Goal: Information Seeking & Learning: Learn about a topic

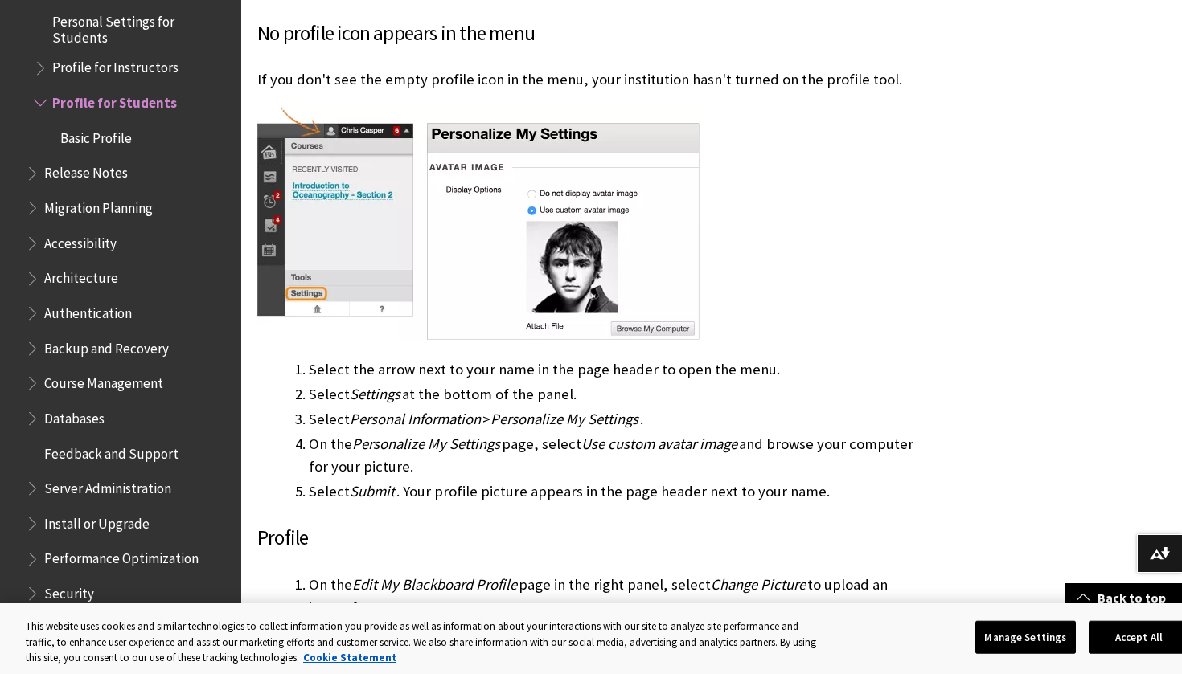
scroll to position [1106, 0]
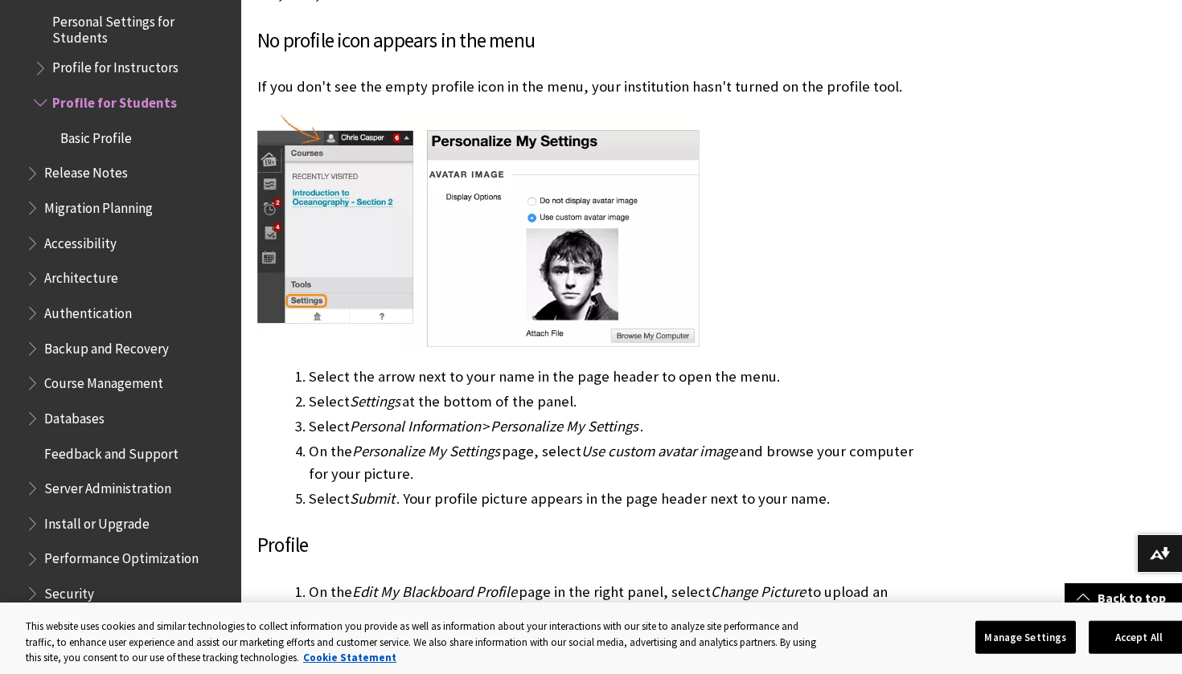
click at [88, 125] on span "Basic Profile" at bounding box center [96, 136] width 72 height 22
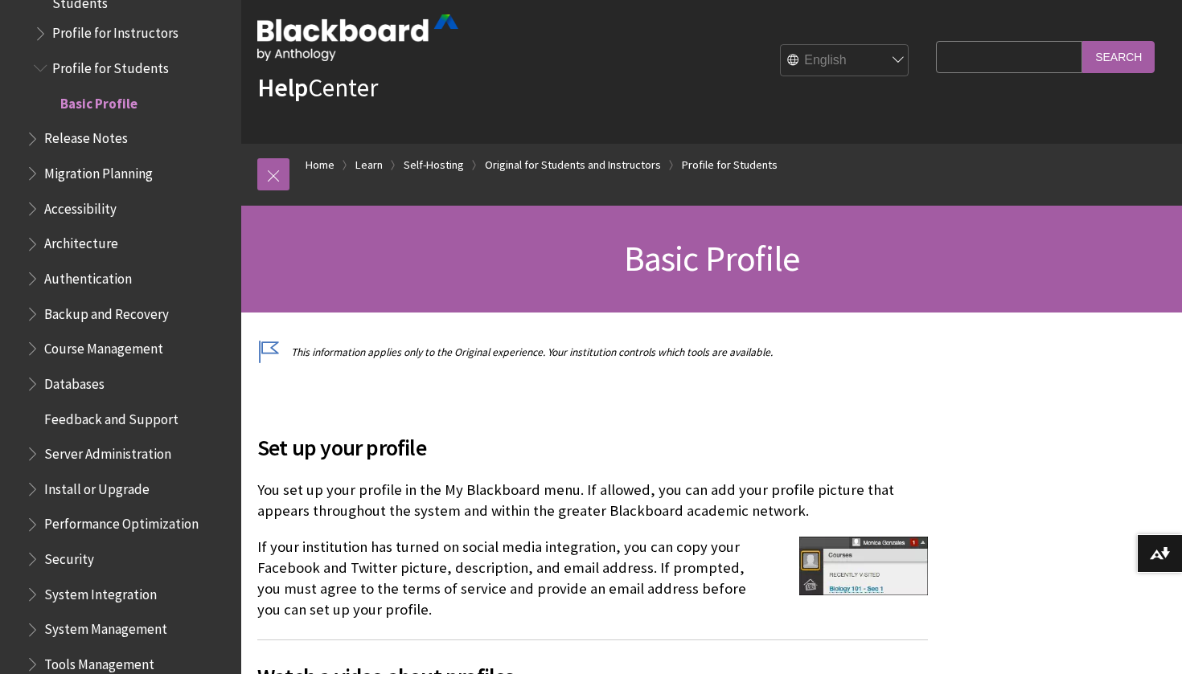
scroll to position [24, 0]
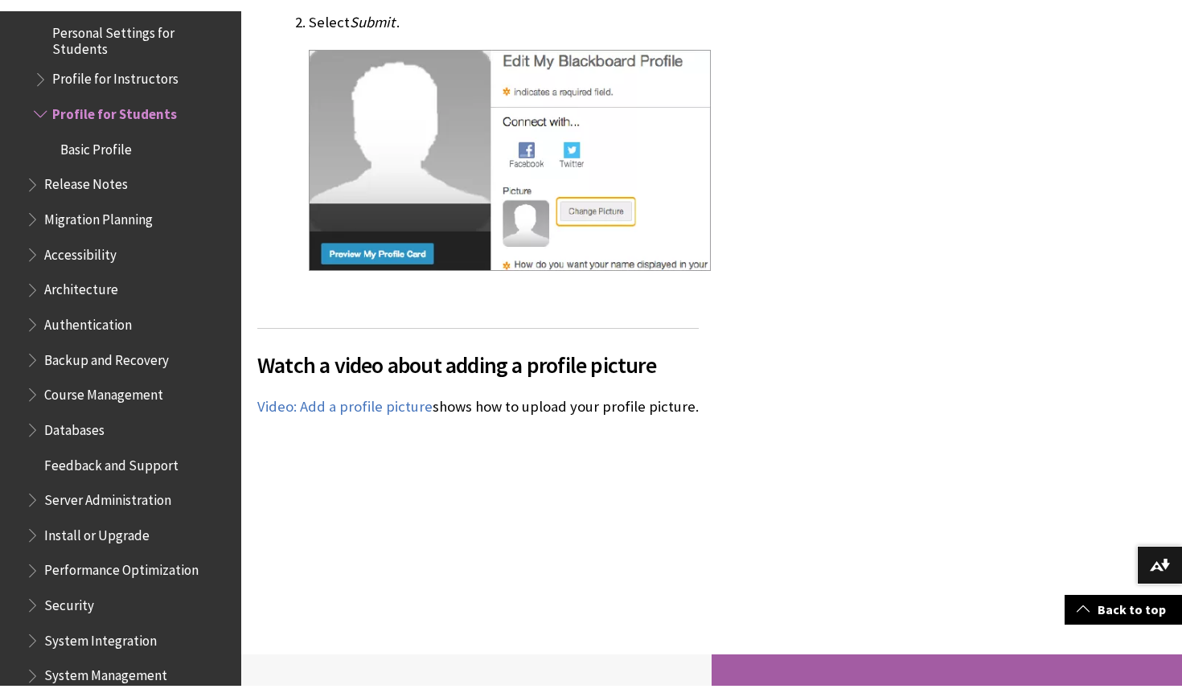
scroll to position [1740, 0]
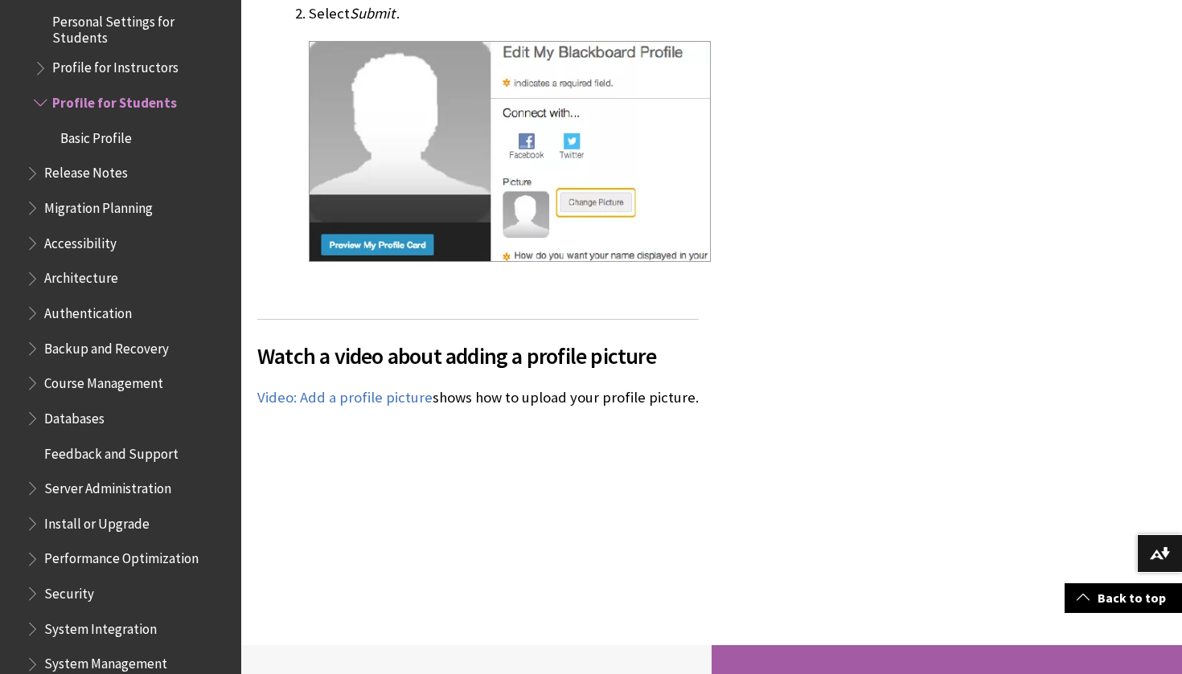
scroll to position [1756, 0]
